Goal: Information Seeking & Learning: Learn about a topic

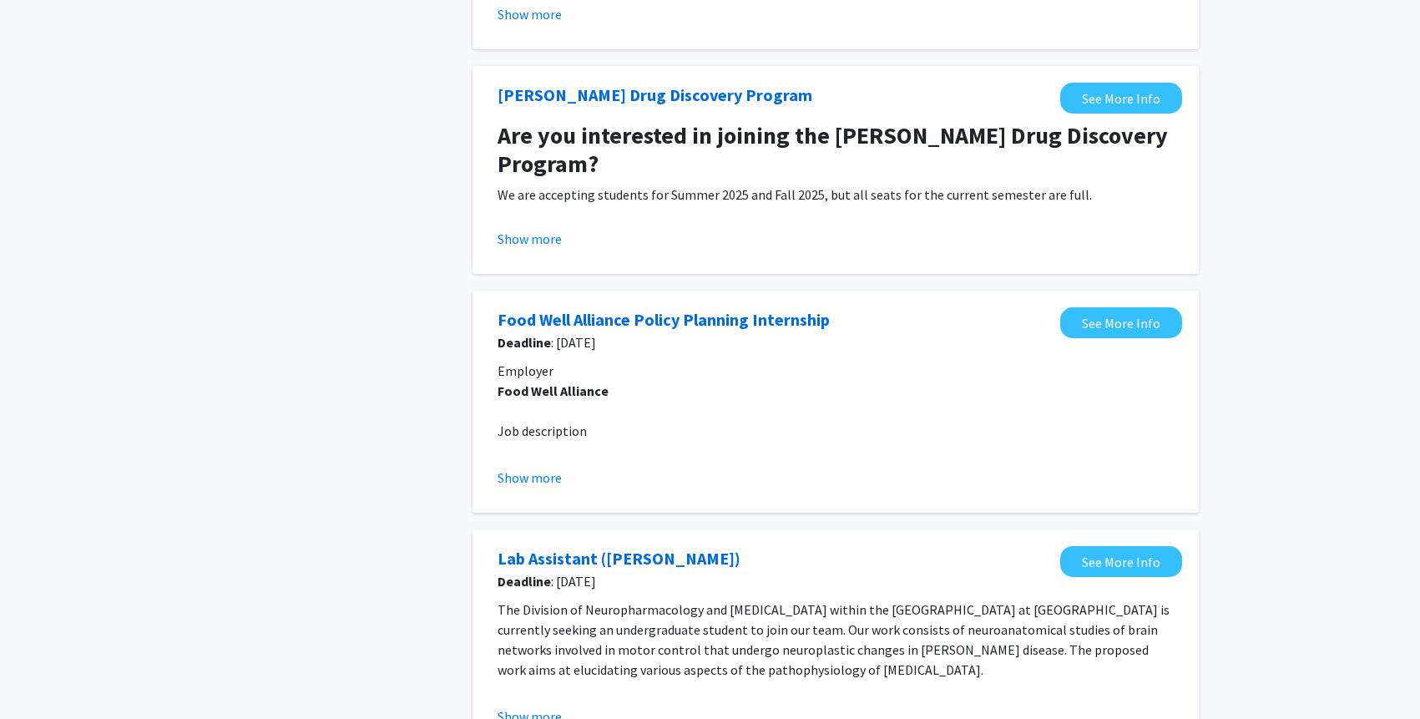
scroll to position [793, 0]
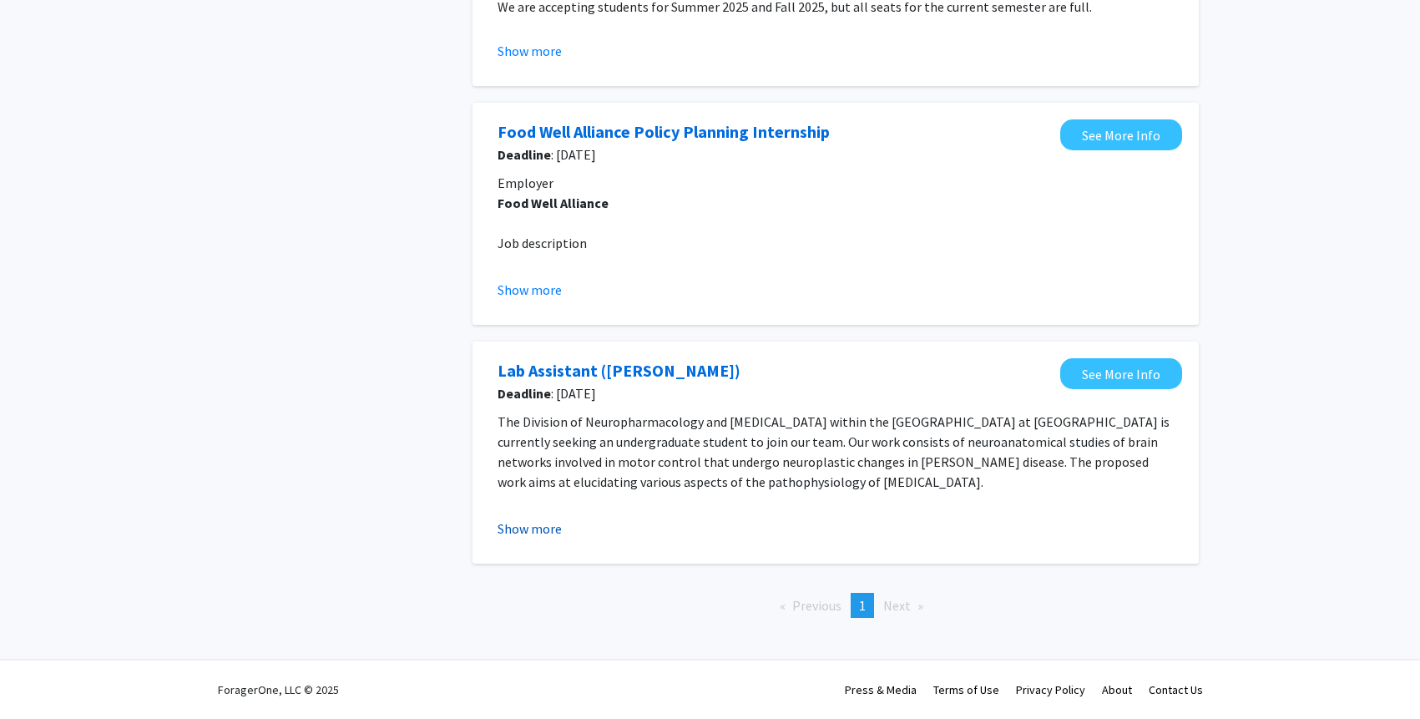
click at [545, 530] on button "Show more" at bounding box center [529, 528] width 64 height 20
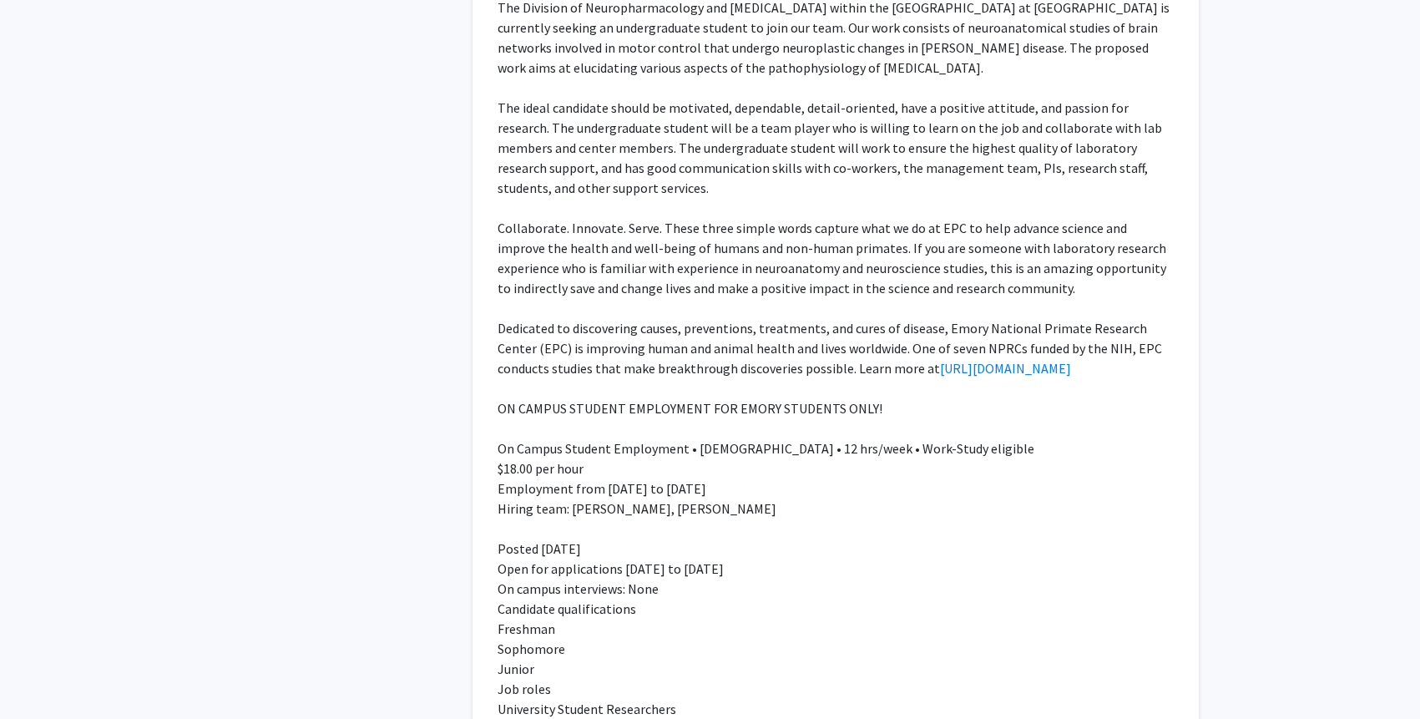
scroll to position [1279, 0]
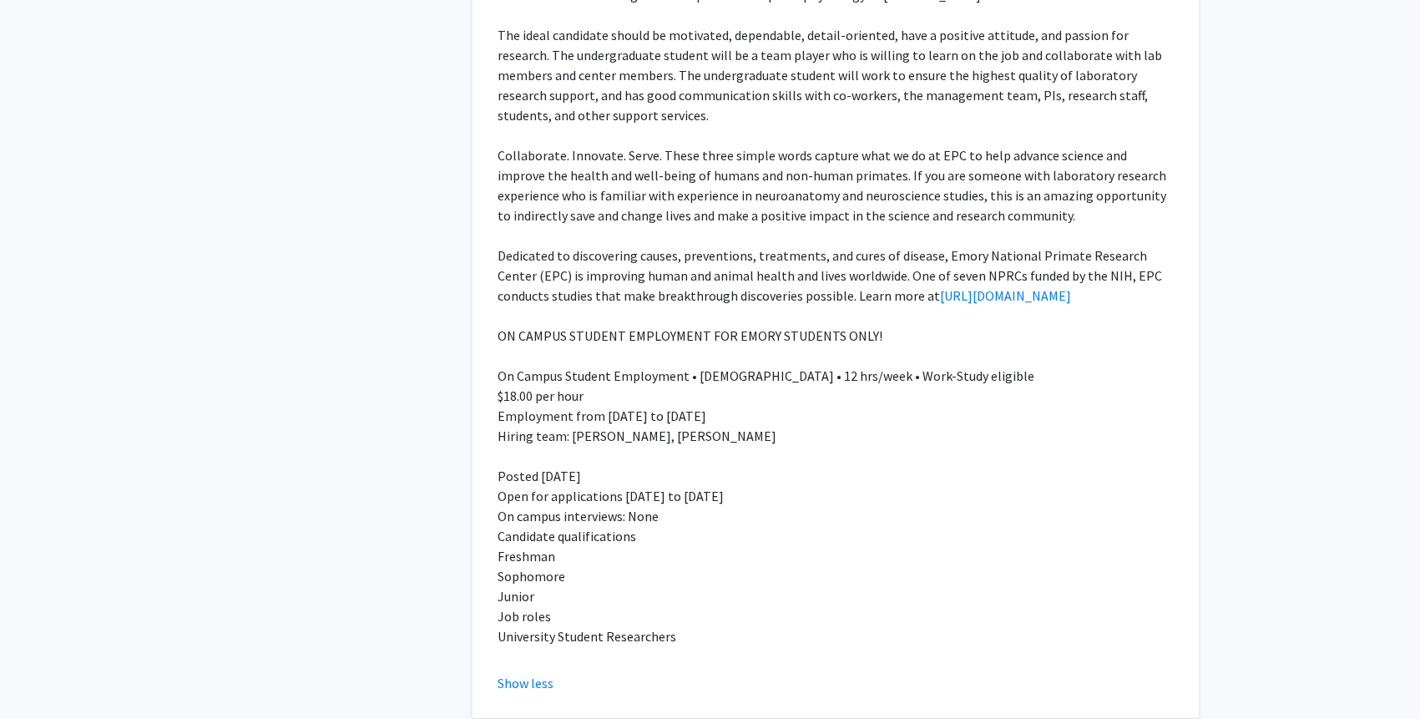
click at [602, 497] on p "Open for applications [DATE] to [DATE]" at bounding box center [835, 496] width 676 height 20
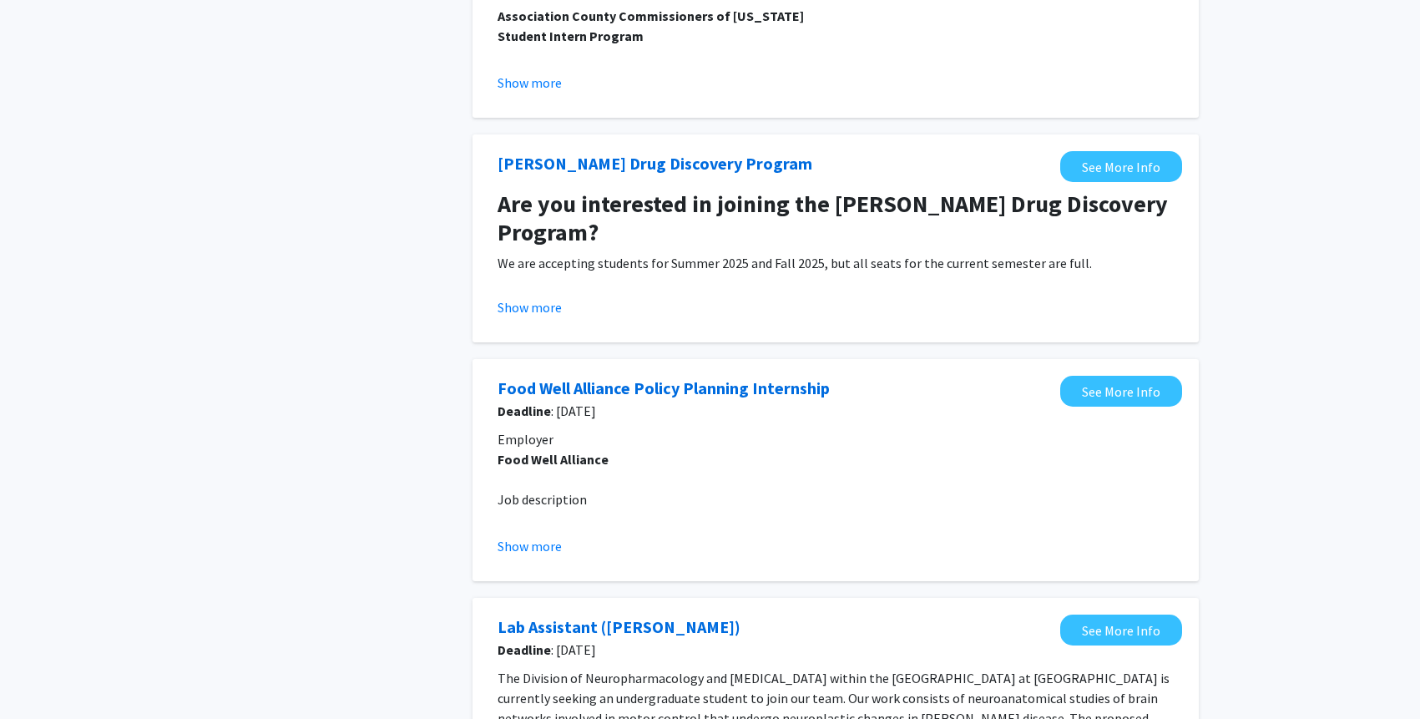
scroll to position [730, 0]
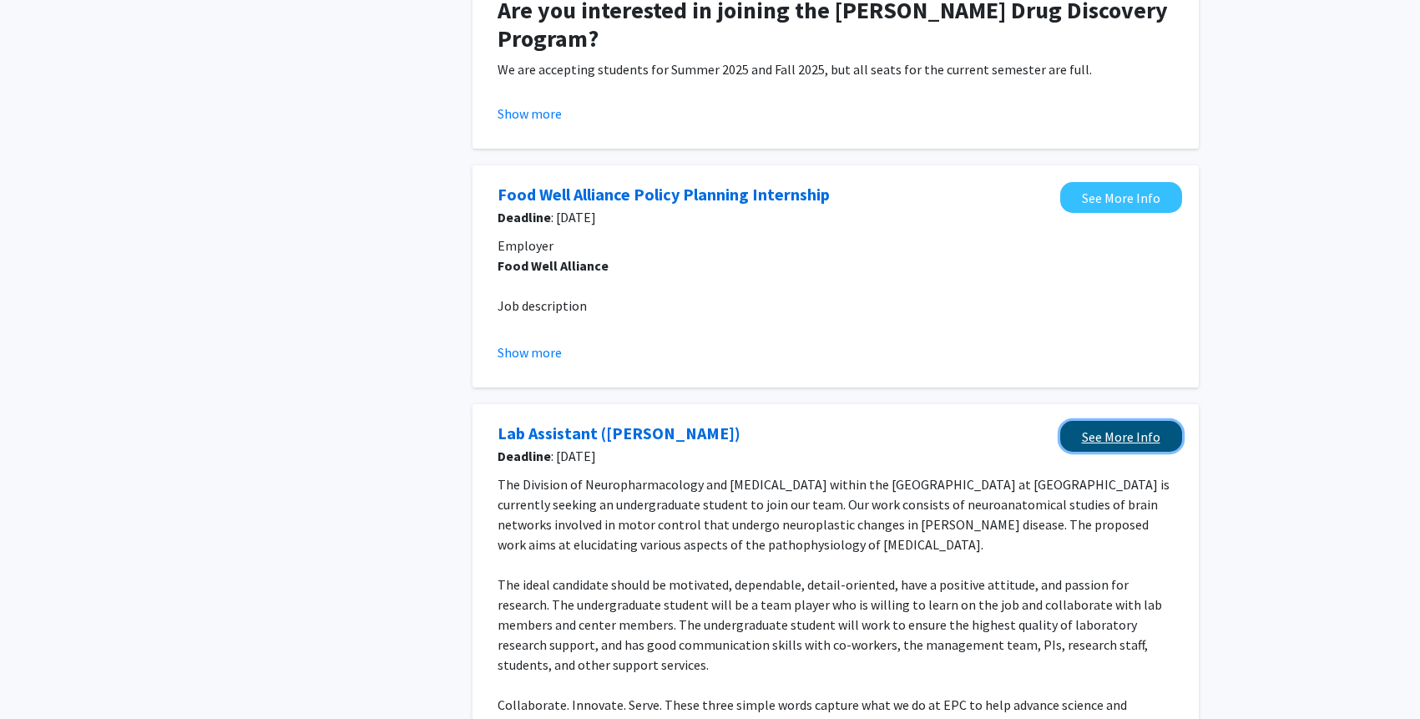
click at [1112, 441] on link "See More Info" at bounding box center [1121, 436] width 122 height 31
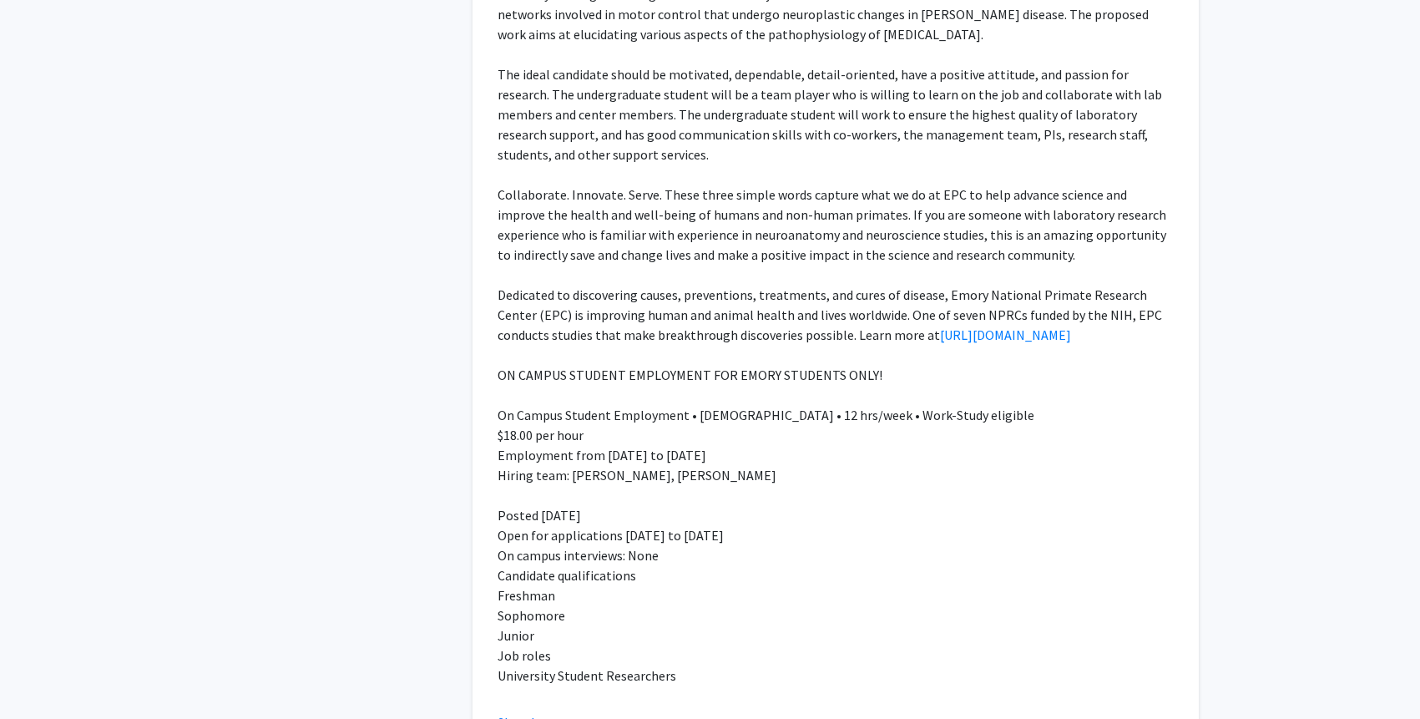
scroll to position [1264, 0]
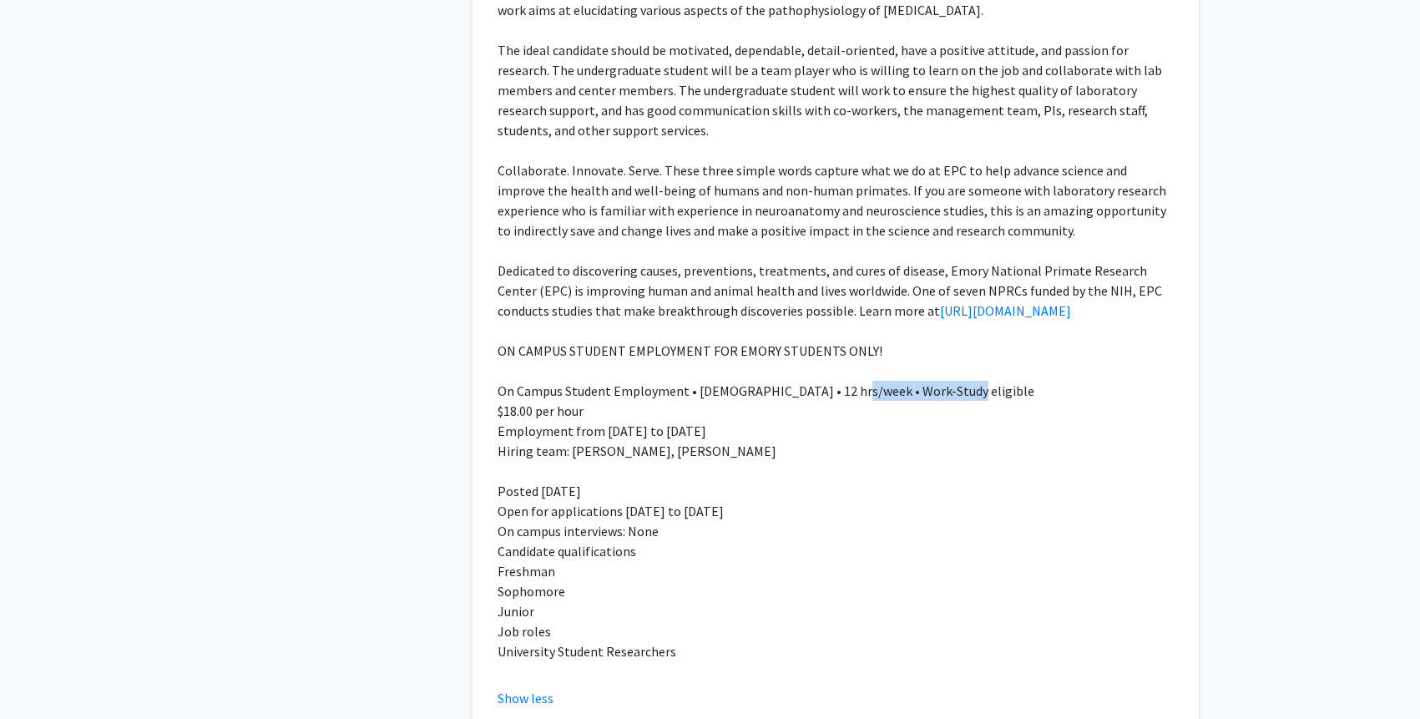
drag, startPoint x: 836, startPoint y: 395, endPoint x: 956, endPoint y: 395, distance: 120.2
click at [956, 395] on p "On Campus Student Employment • [DEMOGRAPHIC_DATA] • 12 hrs/week • Work-Study el…" at bounding box center [835, 391] width 676 height 20
copy p "Work-Study eligible"
click at [804, 378] on p at bounding box center [835, 371] width 676 height 20
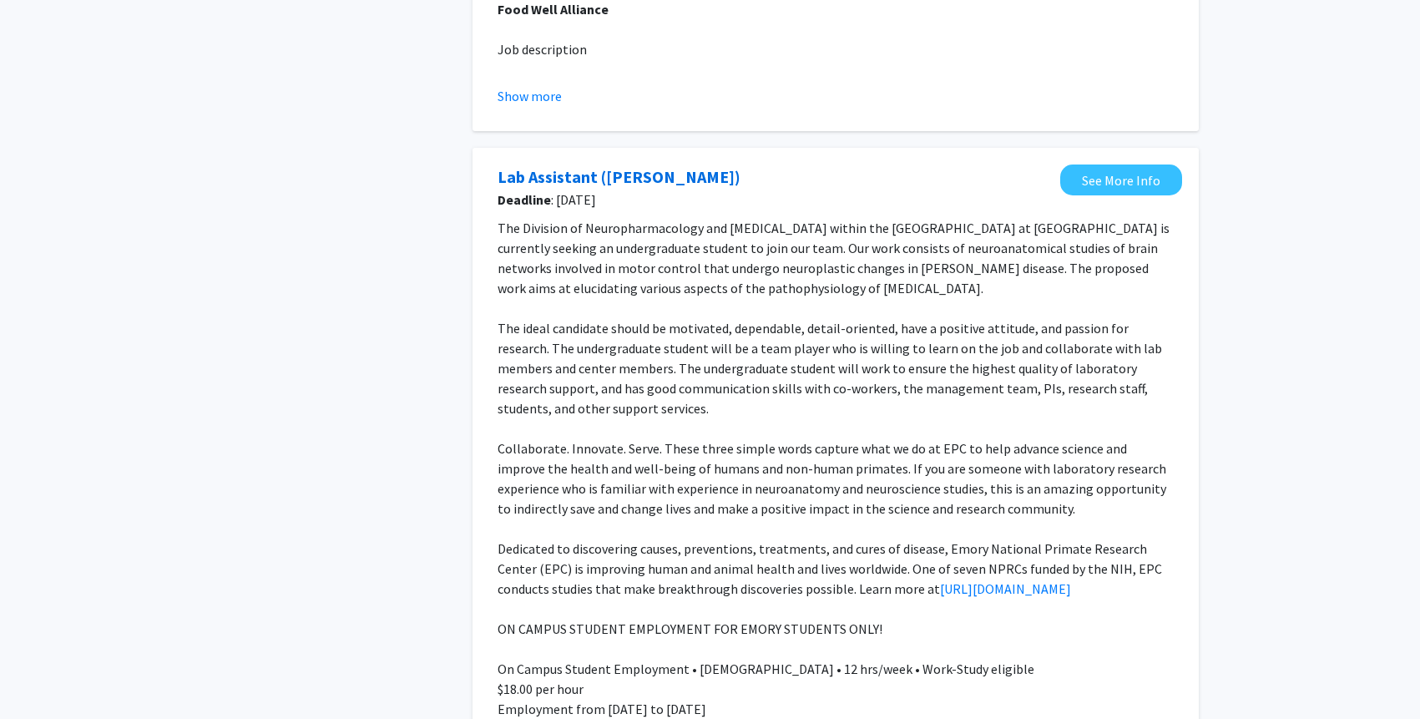
scroll to position [911, 0]
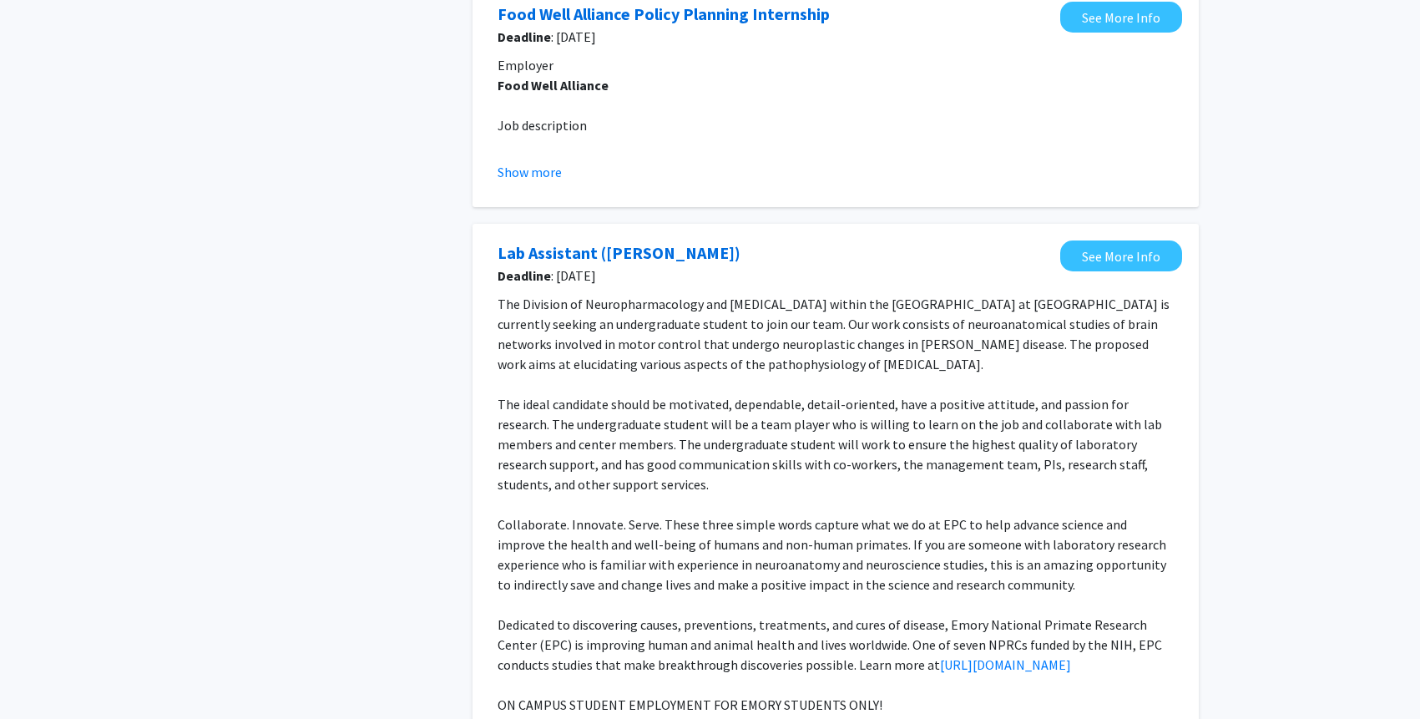
click at [802, 298] on p "The Division of Neuropharmacology and [MEDICAL_DATA] within the [GEOGRAPHIC_DAT…" at bounding box center [835, 334] width 676 height 80
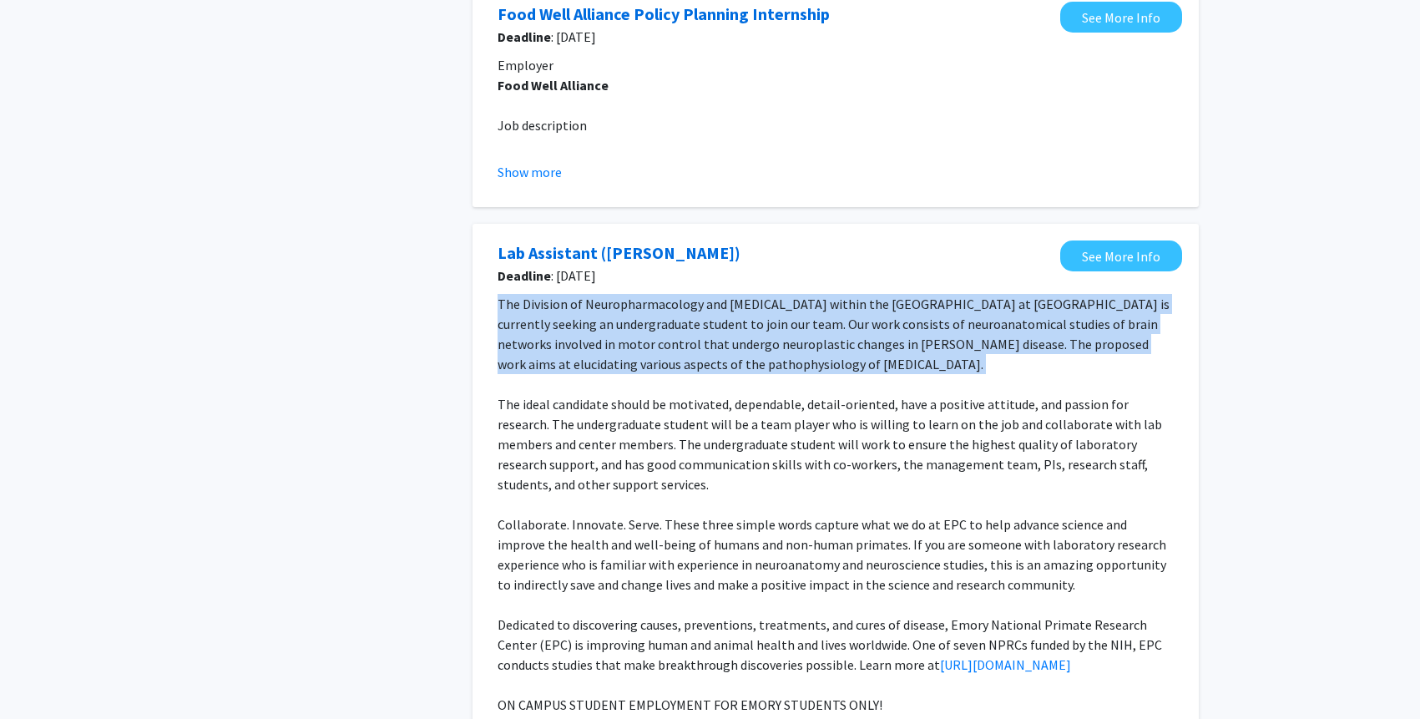
click at [802, 298] on p "The Division of Neuropharmacology and [MEDICAL_DATA] within the [GEOGRAPHIC_DAT…" at bounding box center [835, 334] width 676 height 80
click at [785, 310] on p "The Division of Neuropharmacology and [MEDICAL_DATA] within the [GEOGRAPHIC_DAT…" at bounding box center [835, 334] width 676 height 80
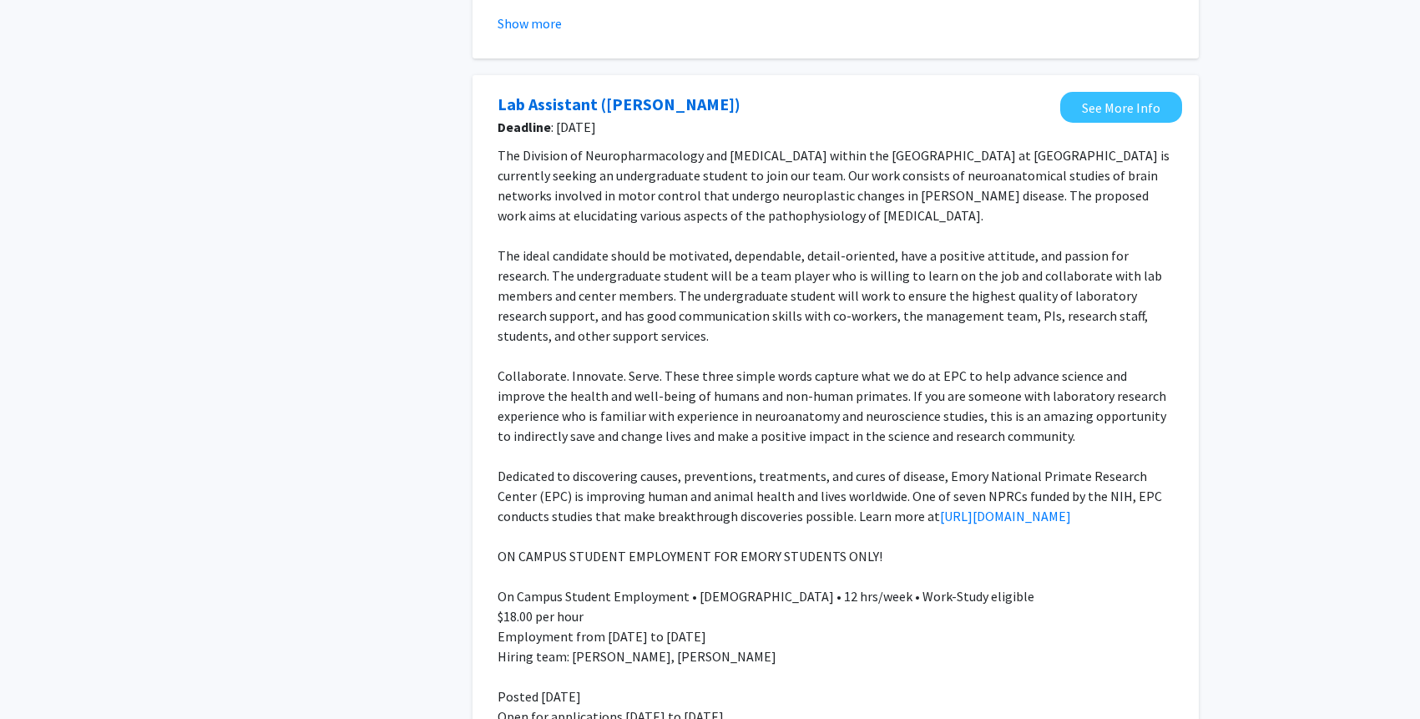
scroll to position [1265, 0]
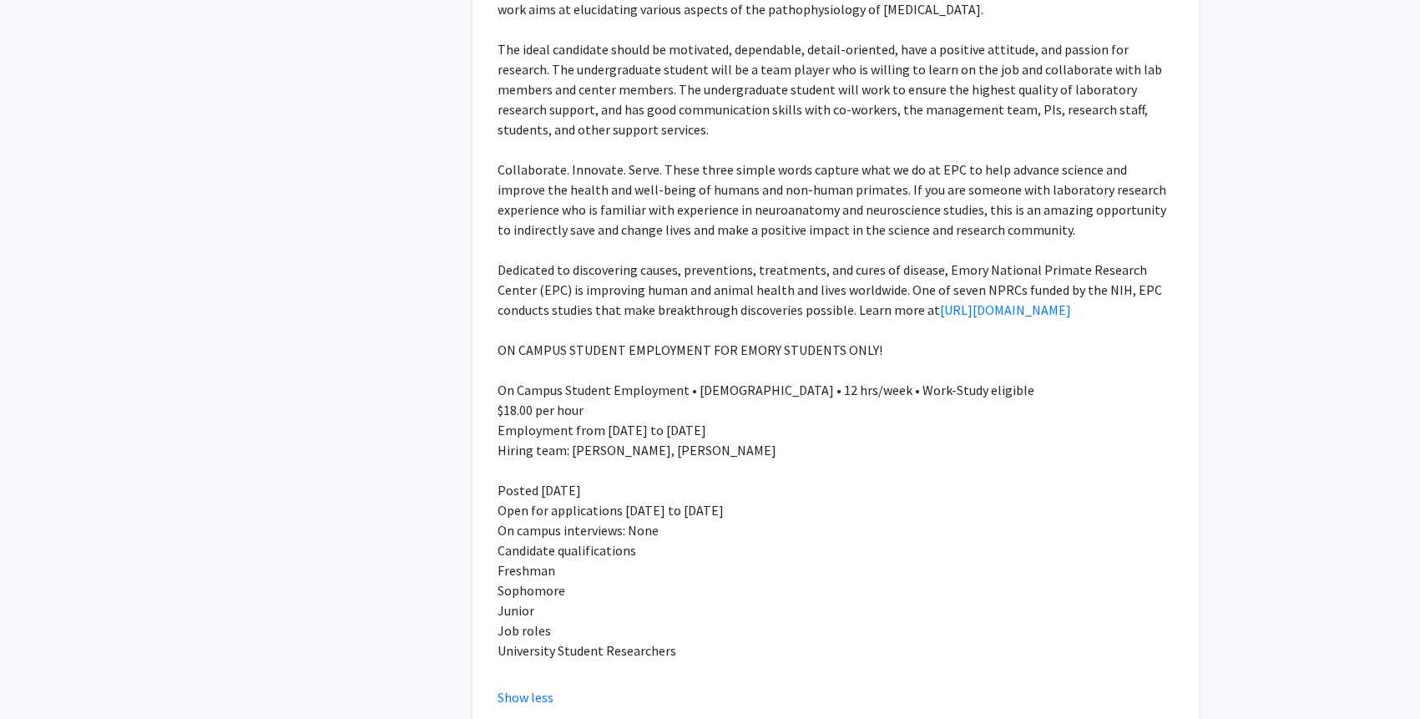
click at [815, 388] on p "On Campus Student Employment • [DEMOGRAPHIC_DATA] • 12 hrs/week • Work-Study el…" at bounding box center [835, 390] width 676 height 20
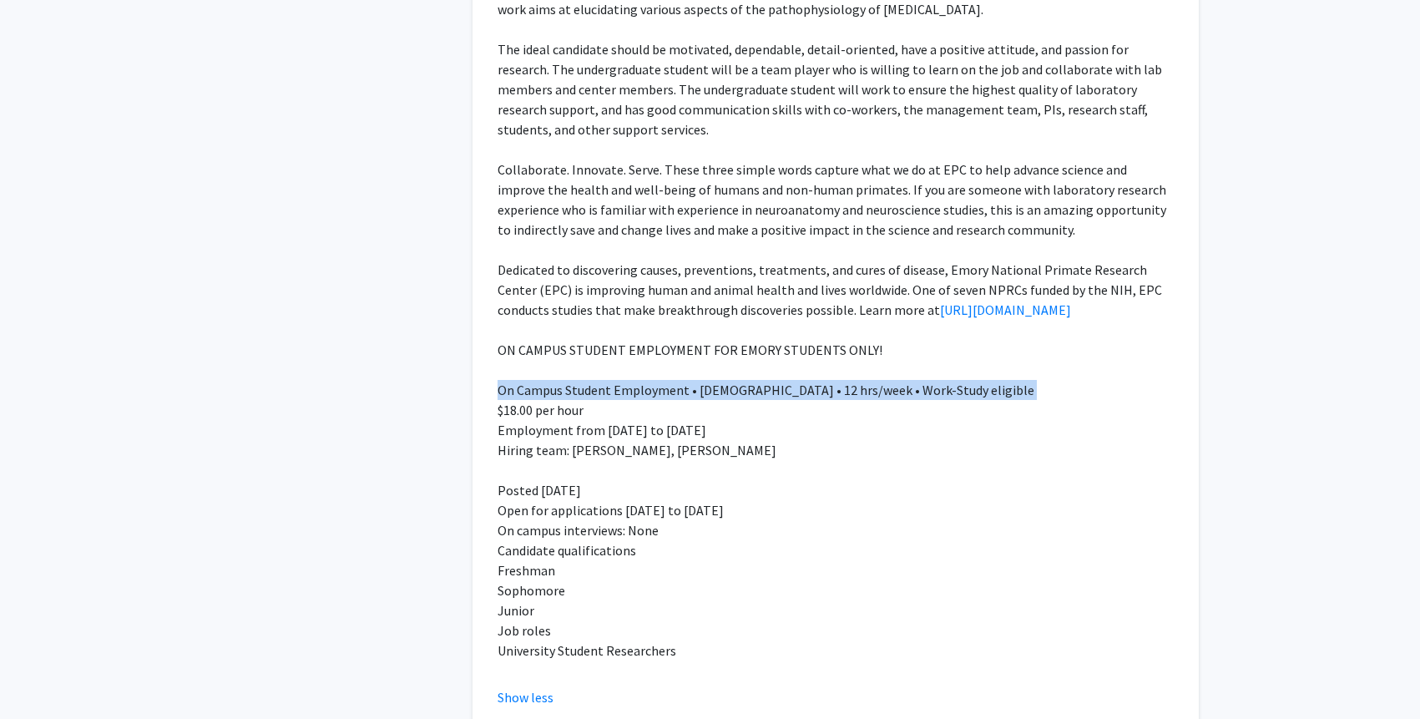
click at [815, 388] on p "On Campus Student Employment • [DEMOGRAPHIC_DATA] • 12 hrs/week • Work-Study el…" at bounding box center [835, 390] width 676 height 20
click at [798, 388] on p "On Campus Student Employment • [DEMOGRAPHIC_DATA] • 12 hrs/week • Work-Study el…" at bounding box center [835, 390] width 676 height 20
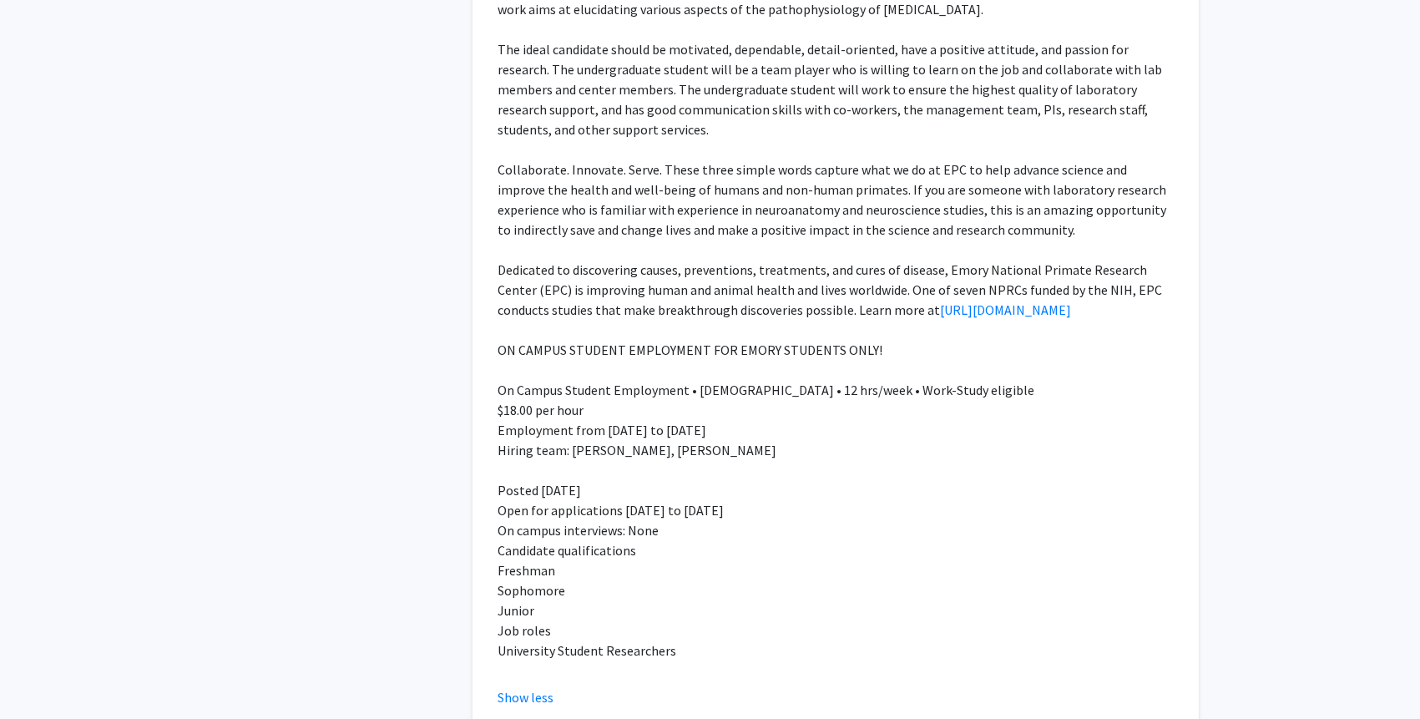
drag, startPoint x: 573, startPoint y: 450, endPoint x: 755, endPoint y: 452, distance: 182.8
click at [755, 452] on p "Hiring team: [PERSON_NAME], [PERSON_NAME]" at bounding box center [835, 450] width 676 height 20
copy p "[PERSON_NAME], [PERSON_NAME]"
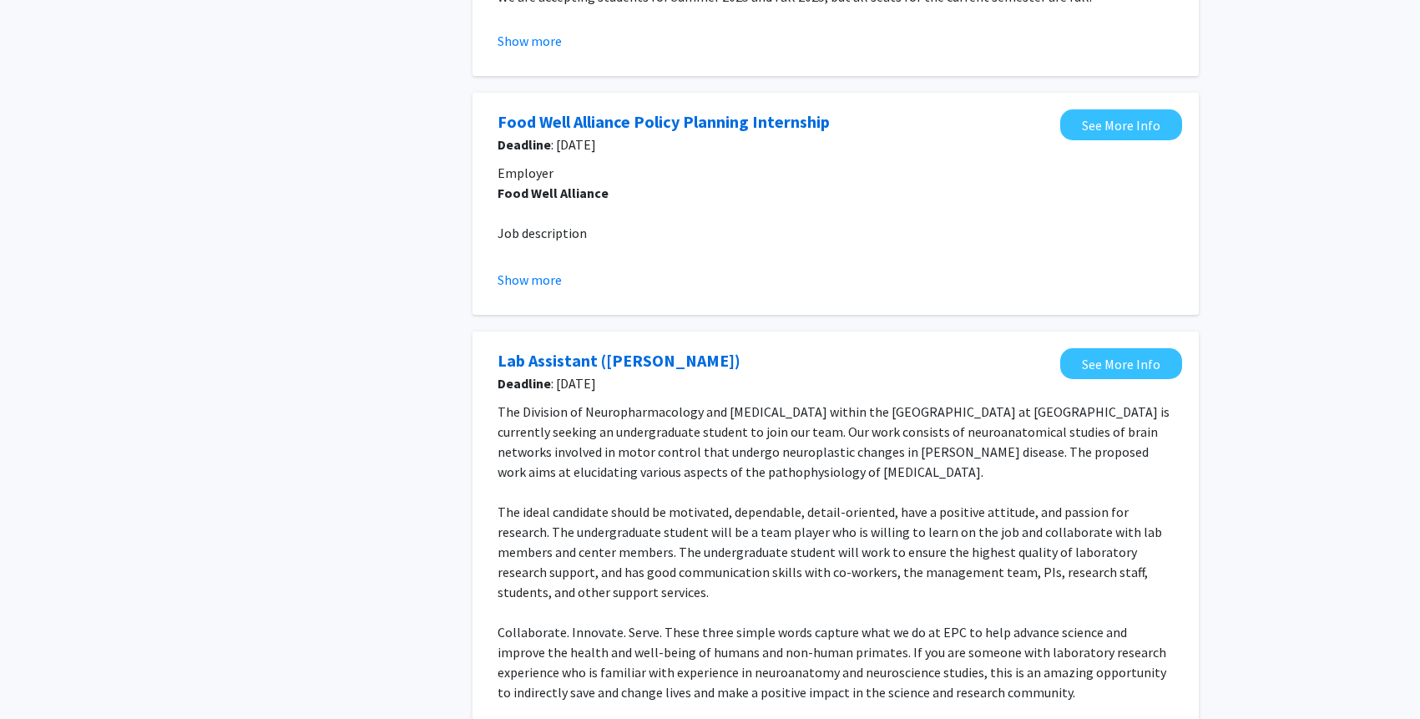
scroll to position [1118, 0]
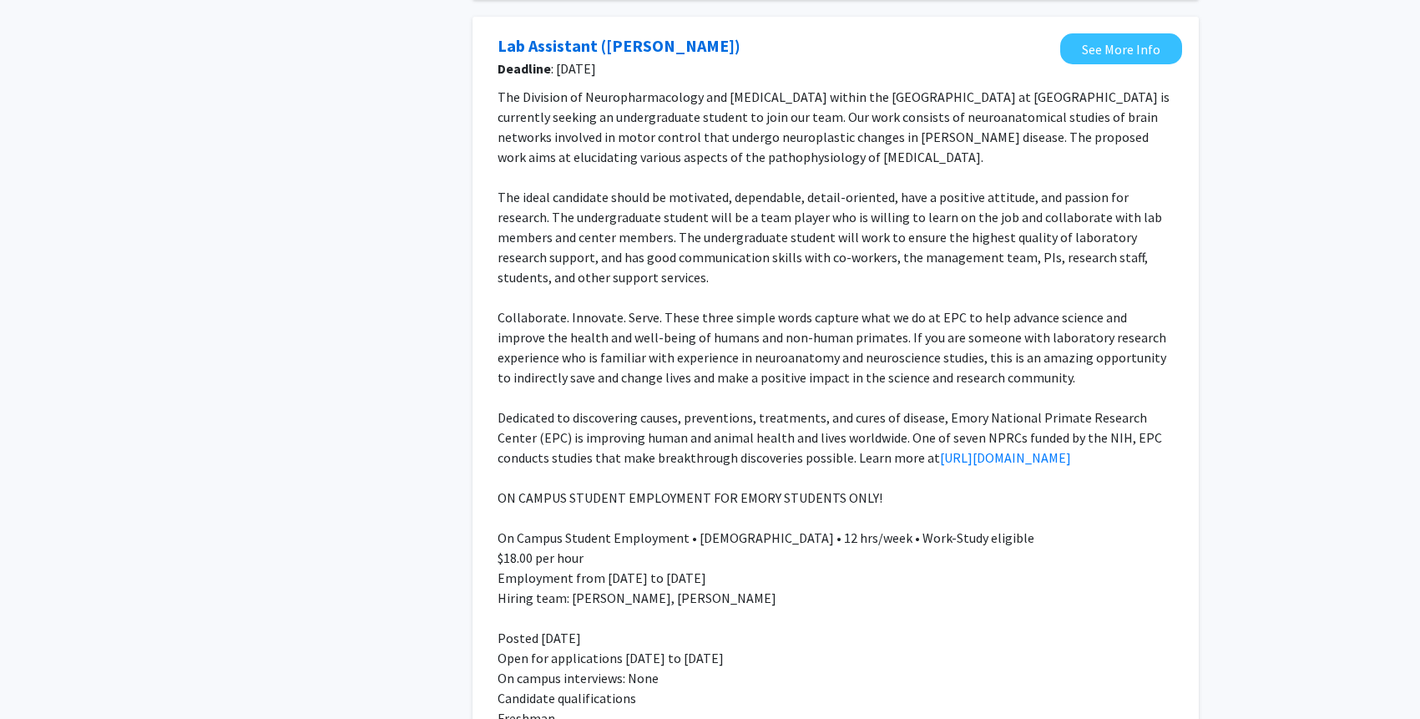
click at [639, 332] on p "Collaborate. Innovate. Serve. These three simple words capture what we do at EP…" at bounding box center [835, 347] width 676 height 80
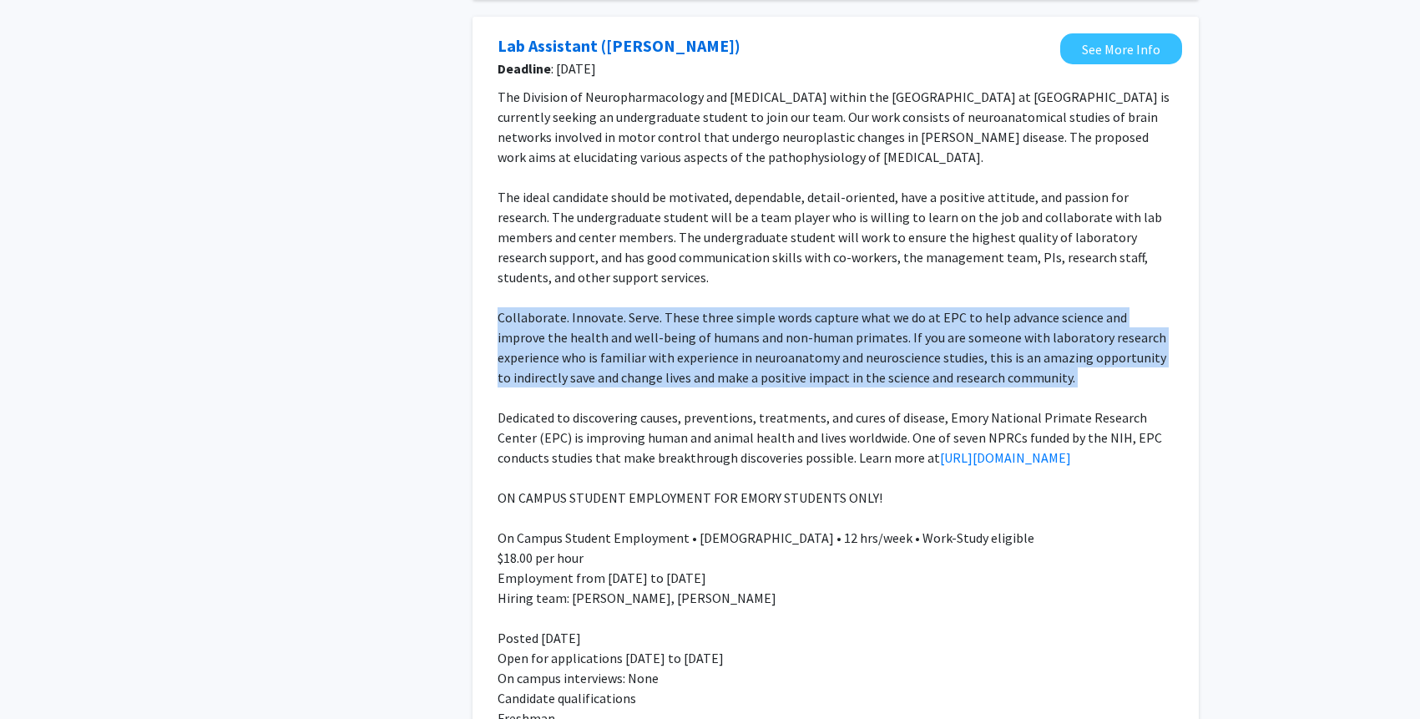
click at [639, 332] on p "Collaborate. Innovate. Serve. These three simple words capture what we do at EP…" at bounding box center [835, 347] width 676 height 80
click at [640, 327] on p "Collaborate. Innovate. Serve. These three simple words capture what we do at EP…" at bounding box center [835, 347] width 676 height 80
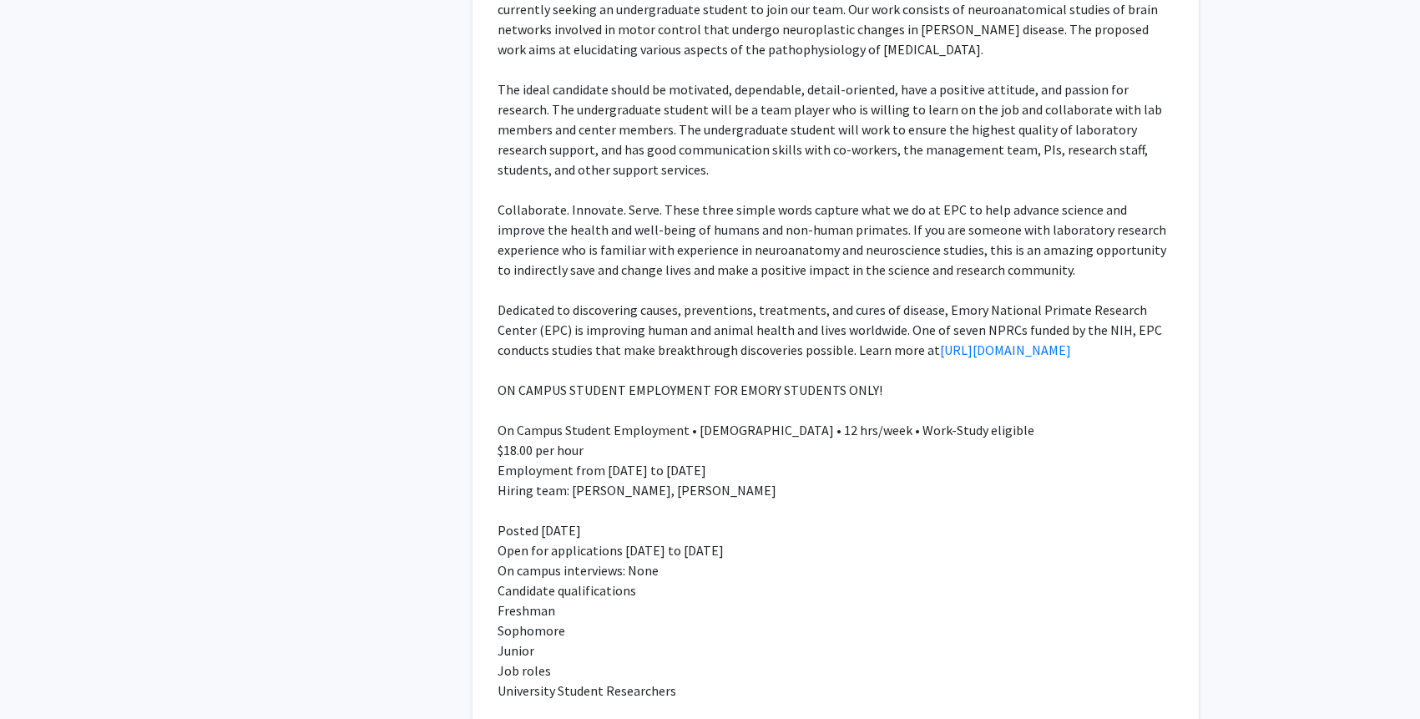
scroll to position [1268, 0]
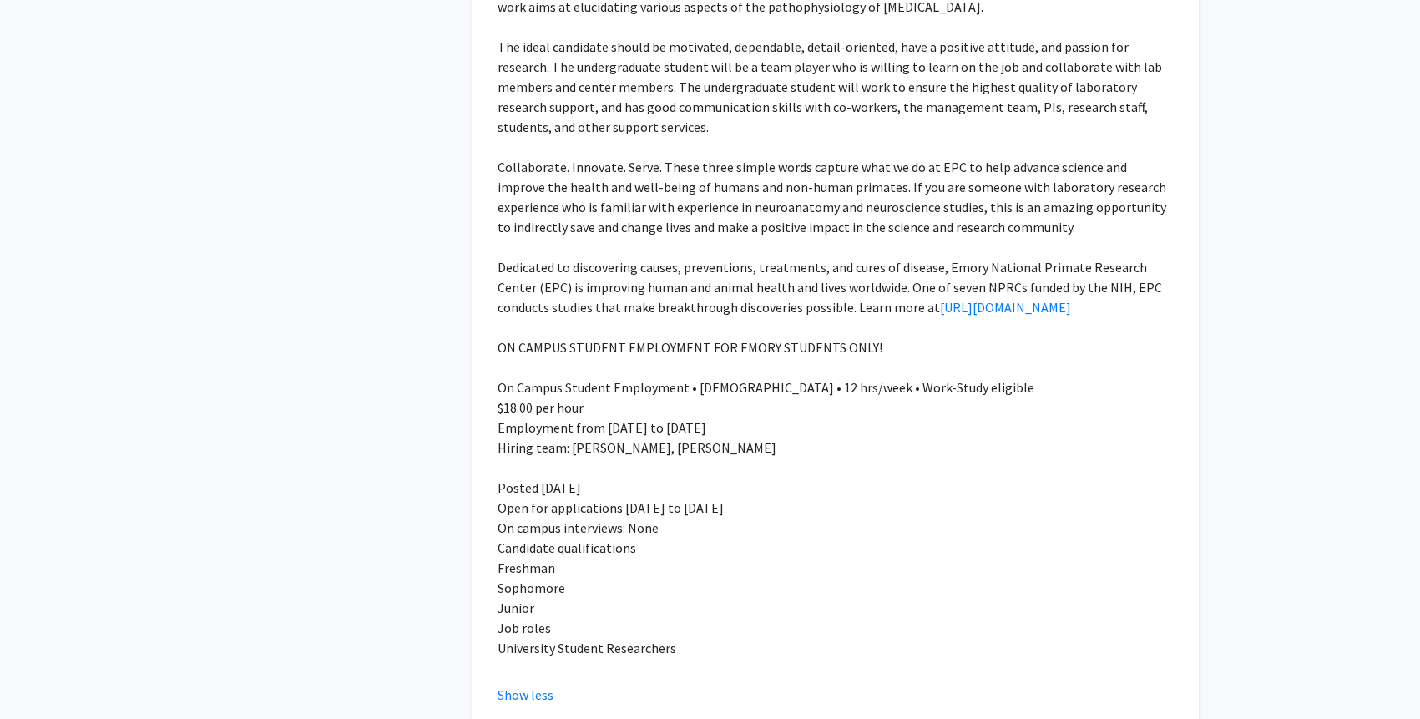
click at [637, 348] on span "ON CAMPUS STUDENT EMPLOYMENT FOR EMORY STUDENTS ONLY!" at bounding box center [689, 347] width 385 height 17
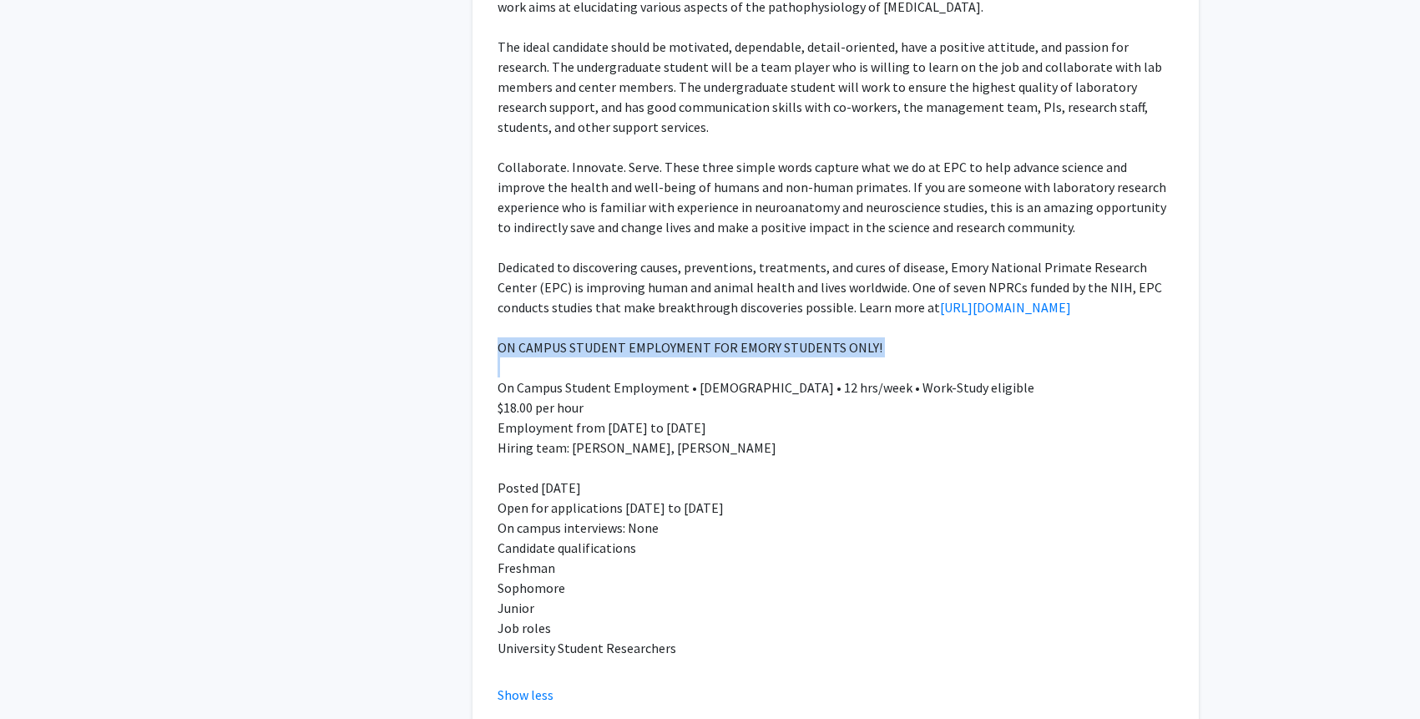
click at [637, 348] on span "ON CAMPUS STUDENT EMPLOYMENT FOR EMORY STUDENTS ONLY!" at bounding box center [689, 347] width 385 height 17
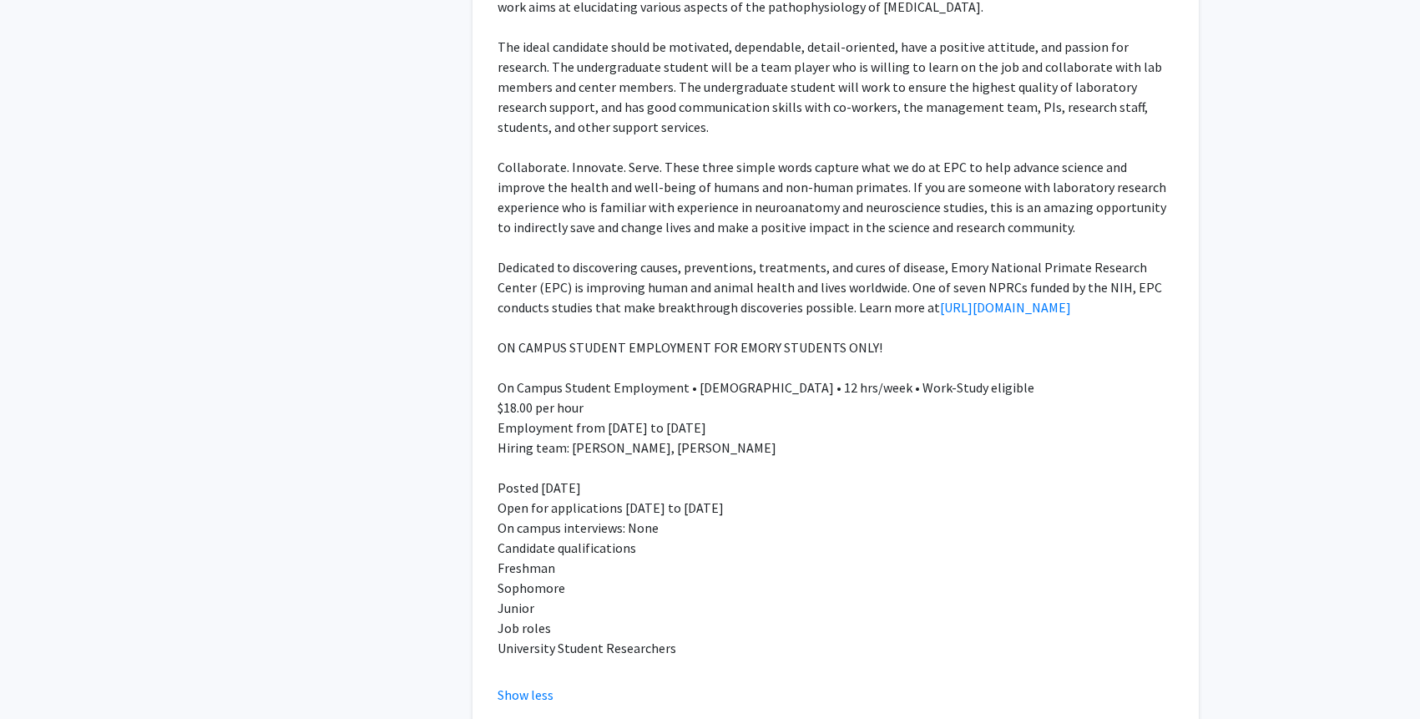
click at [616, 347] on span "ON CAMPUS STUDENT EMPLOYMENT FOR EMORY STUDENTS ONLY!" at bounding box center [689, 347] width 385 height 17
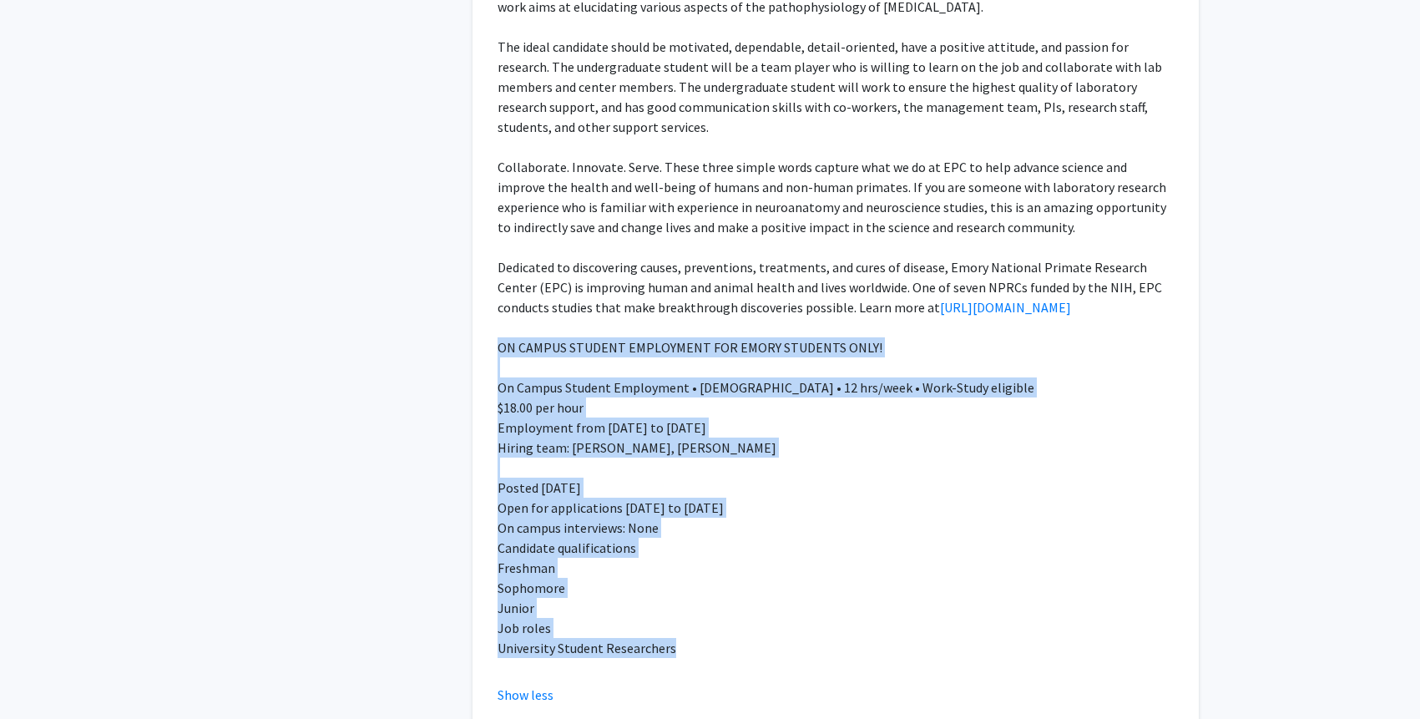
drag, startPoint x: 493, startPoint y: 346, endPoint x: 739, endPoint y: 646, distance: 388.4
click at [739, 646] on section "The Division of Neuropharmacology and [MEDICAL_DATA] within the [GEOGRAPHIC_DAT…" at bounding box center [835, 321] width 693 height 768
copy div "ON CAMPUS STUDENT EMPLOYMENT FOR EMORY STUDENTS ONLY! On Campus Student Employm…"
click at [572, 443] on p "Hiring team: [PERSON_NAME], [PERSON_NAME]" at bounding box center [835, 447] width 676 height 20
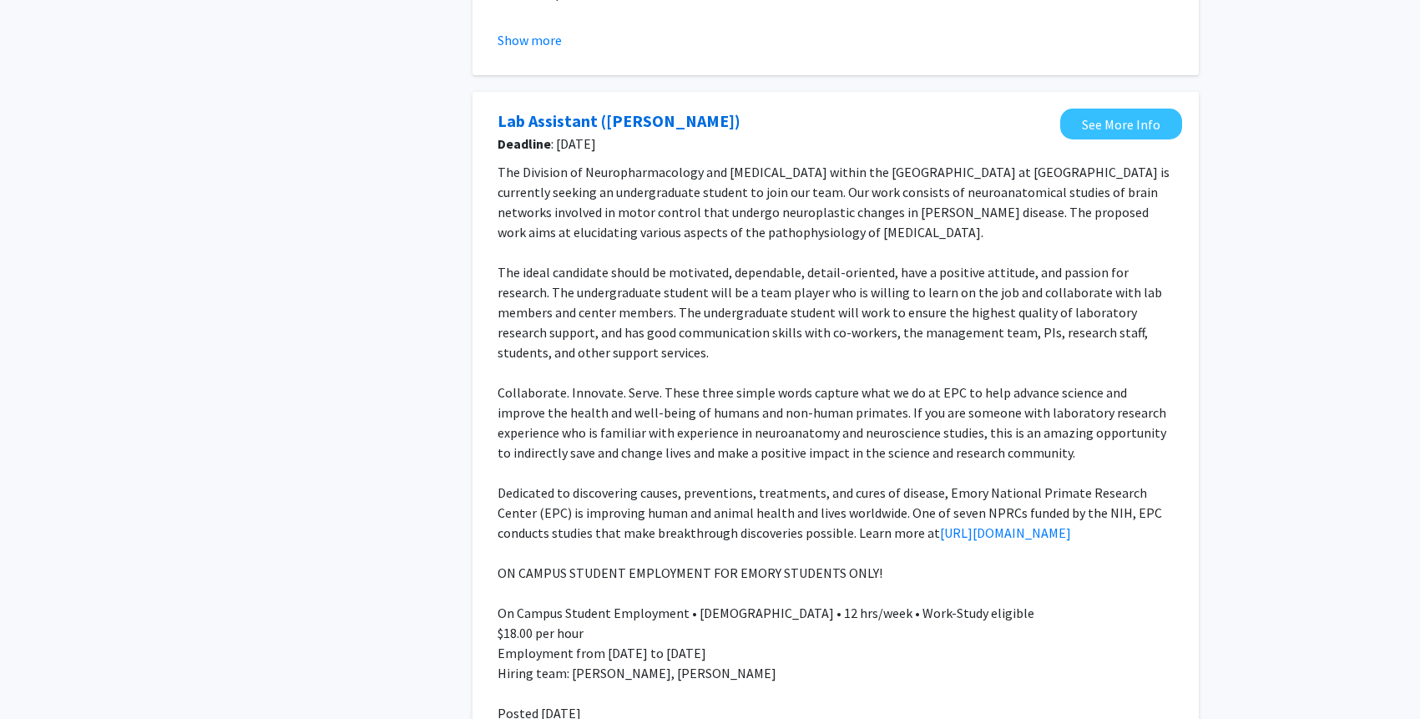
scroll to position [1107, 0]
